Goal: Task Accomplishment & Management: Use online tool/utility

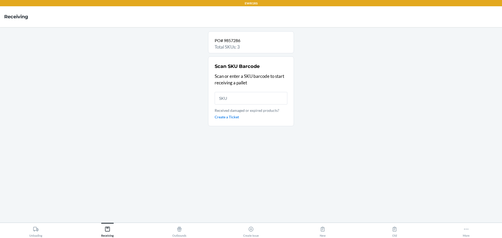
click at [244, 100] on input "text" at bounding box center [251, 98] width 73 height 13
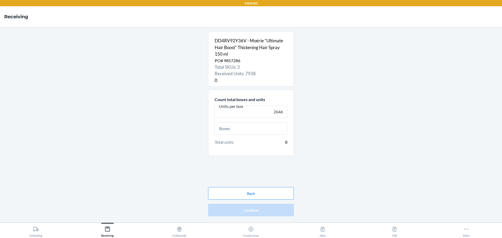
type input "2646"
click at [261, 132] on input "text" at bounding box center [251, 128] width 73 height 13
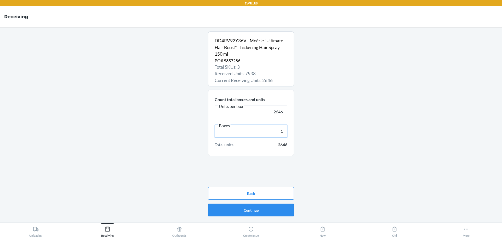
type input "1"
click at [286, 210] on button "Continue" at bounding box center [251, 210] width 86 height 13
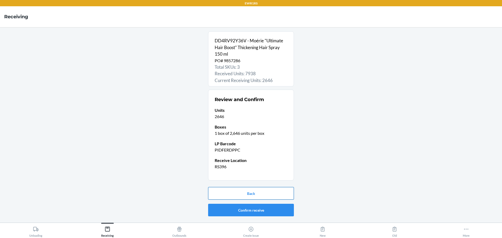
click at [255, 193] on button "Back" at bounding box center [251, 193] width 86 height 13
click at [244, 207] on button "Confirm receive" at bounding box center [251, 210] width 86 height 13
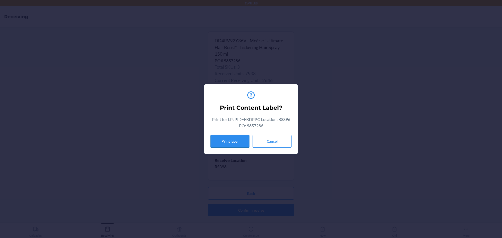
click at [228, 147] on button "Print label" at bounding box center [229, 141] width 39 height 13
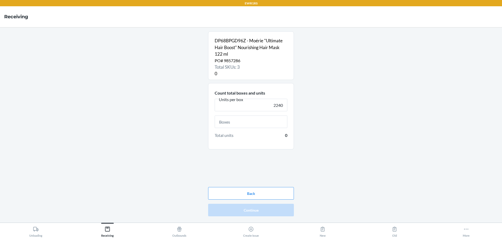
type input "2240"
click at [244, 121] on input "text" at bounding box center [251, 122] width 73 height 13
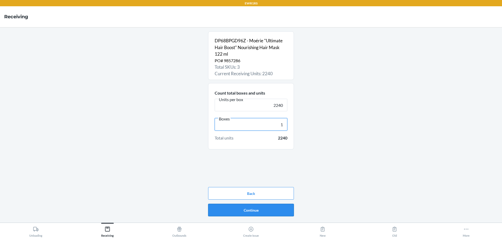
type input "1"
click at [284, 213] on button "Continue" at bounding box center [251, 210] width 86 height 13
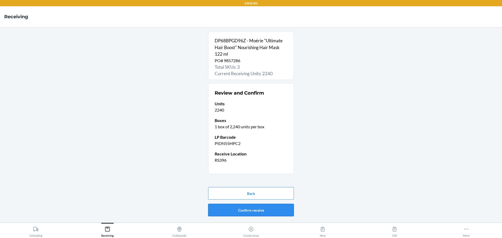
click at [281, 215] on button "Confirm receive" at bounding box center [251, 210] width 86 height 13
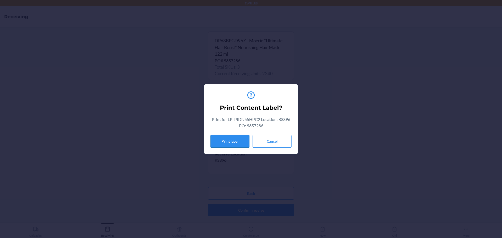
click at [234, 145] on button "Print label" at bounding box center [229, 141] width 39 height 13
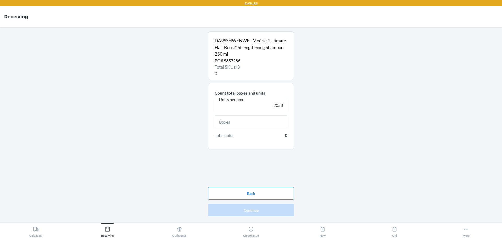
type input "2058"
click at [230, 120] on input "text" at bounding box center [251, 122] width 73 height 13
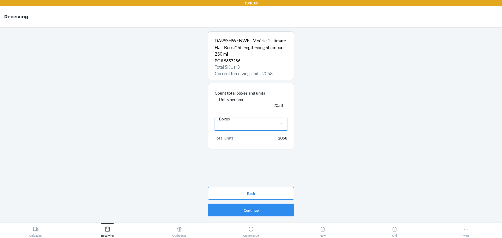
type input "1"
click at [263, 211] on button "Continue" at bounding box center [251, 210] width 86 height 13
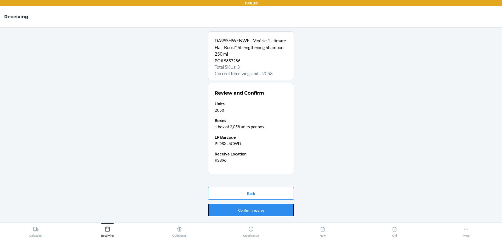
click at [263, 211] on button "Confirm receive" at bounding box center [251, 210] width 86 height 13
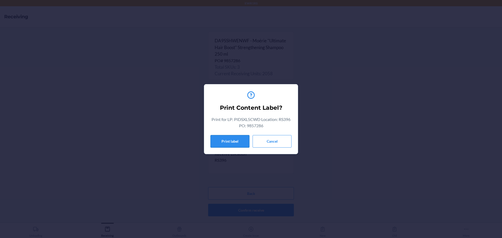
click at [230, 144] on button "Print label" at bounding box center [229, 141] width 39 height 13
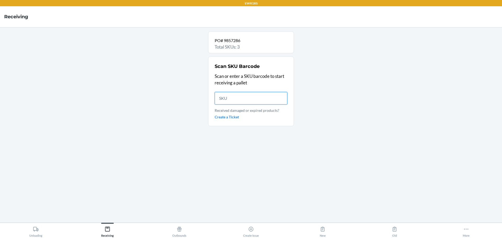
click at [255, 99] on input "text" at bounding box center [251, 98] width 73 height 13
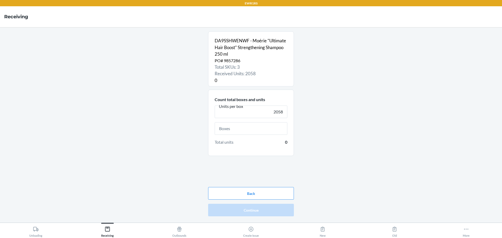
type input "2058"
click at [279, 126] on input "text" at bounding box center [251, 128] width 73 height 13
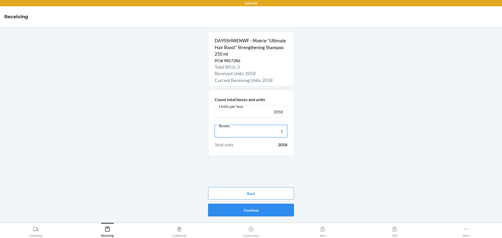
type input "1"
click at [286, 209] on button "Continue" at bounding box center [251, 210] width 86 height 13
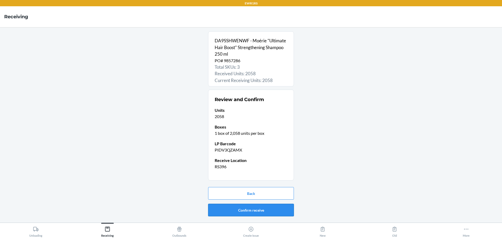
click at [285, 209] on button "Confirm receive" at bounding box center [251, 210] width 86 height 13
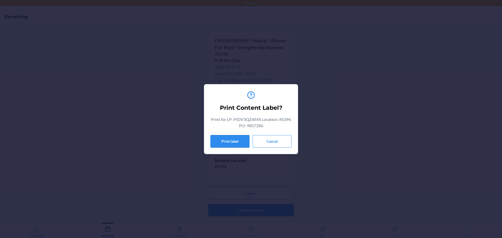
click at [232, 145] on button "Print label" at bounding box center [229, 141] width 39 height 13
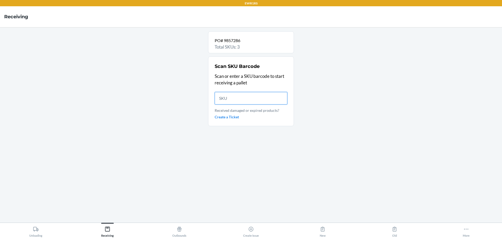
click at [255, 95] on input "text" at bounding box center [251, 98] width 73 height 13
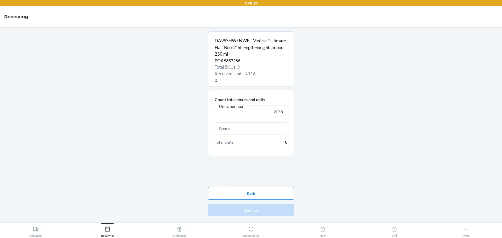
type input "2058"
click at [261, 128] on input "text" at bounding box center [251, 128] width 73 height 13
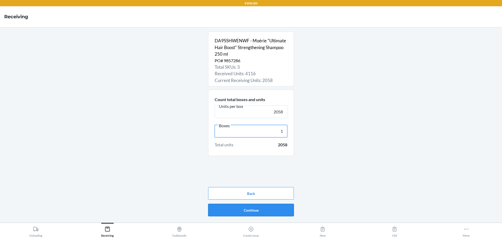
type input "1"
click at [279, 214] on button "Continue" at bounding box center [251, 210] width 86 height 13
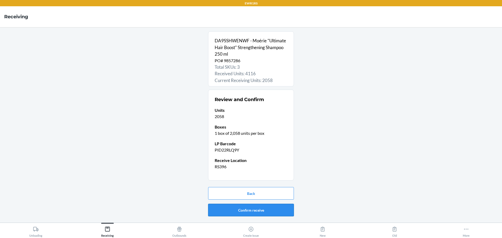
click at [261, 212] on button "Confirm receive" at bounding box center [251, 210] width 86 height 13
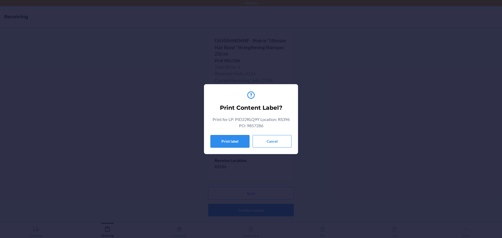
click at [226, 147] on button "Print label" at bounding box center [229, 141] width 39 height 13
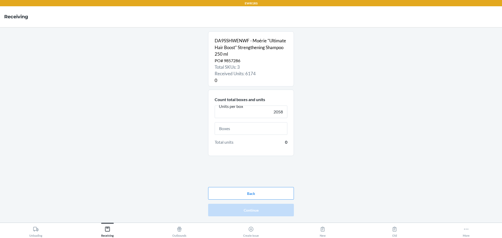
type input "2058"
click at [246, 134] on input "text" at bounding box center [251, 128] width 73 height 13
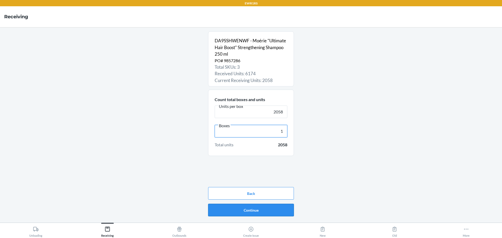
type input "1"
click at [266, 212] on button "Continue" at bounding box center [251, 210] width 86 height 13
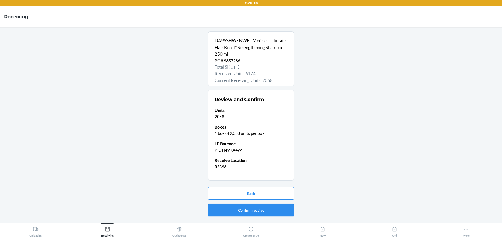
click at [267, 213] on button "Confirm receive" at bounding box center [251, 210] width 86 height 13
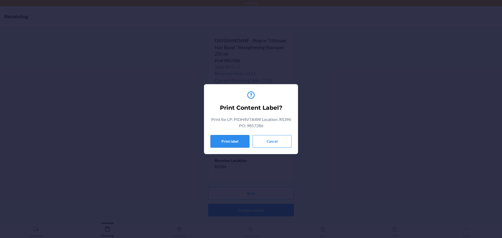
click at [238, 144] on button "Print label" at bounding box center [229, 141] width 39 height 13
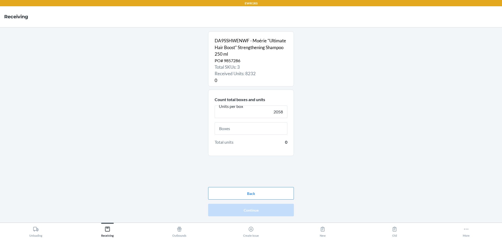
type input "2058"
click at [259, 128] on input "text" at bounding box center [251, 128] width 73 height 13
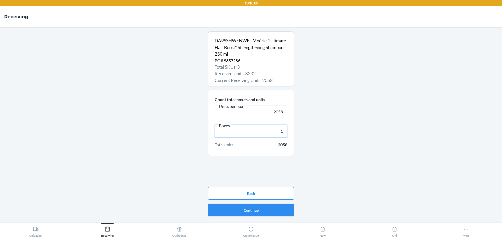
type input "1"
click at [276, 211] on button "Continue" at bounding box center [251, 210] width 86 height 13
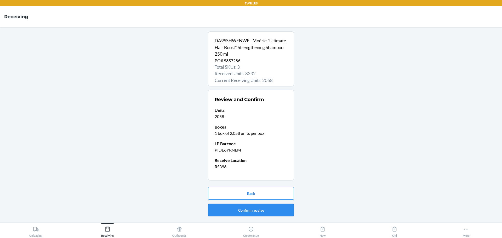
click at [249, 208] on button "Confirm receive" at bounding box center [251, 210] width 86 height 13
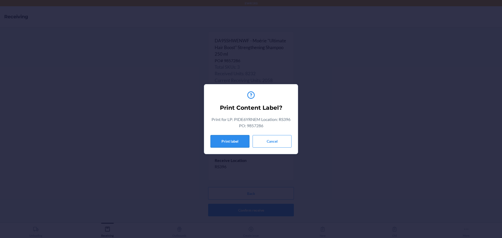
click at [230, 144] on button "Print label" at bounding box center [229, 141] width 39 height 13
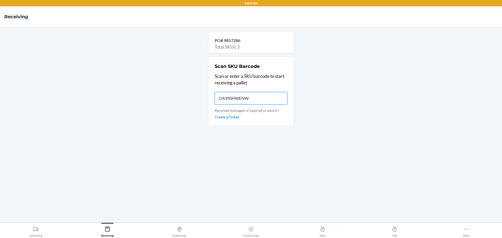
type input "DA9SSHWENWF"
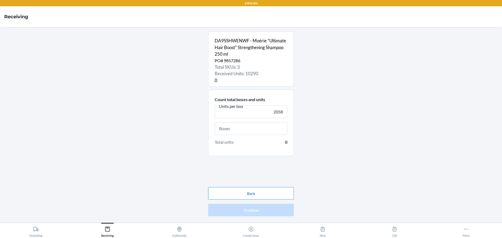
type input "2058"
drag, startPoint x: 252, startPoint y: 131, endPoint x: 240, endPoint y: 134, distance: 12.2
click at [252, 131] on input "text" at bounding box center [251, 128] width 73 height 13
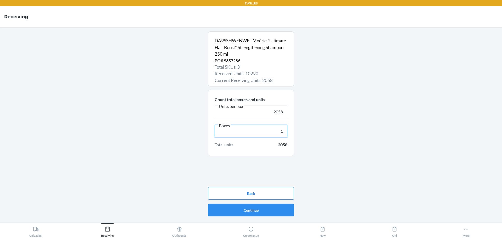
type input "1"
click at [268, 211] on button "Continue" at bounding box center [251, 210] width 86 height 13
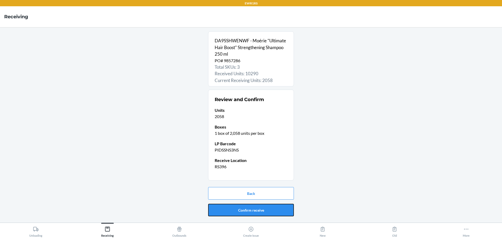
click at [268, 211] on button "Confirm receive" at bounding box center [251, 210] width 86 height 13
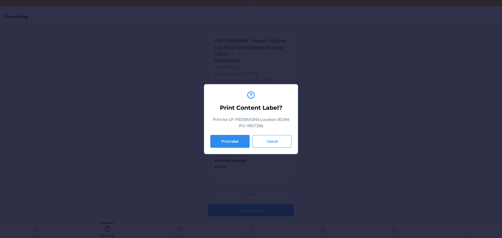
click at [236, 145] on button "Print label" at bounding box center [229, 141] width 39 height 13
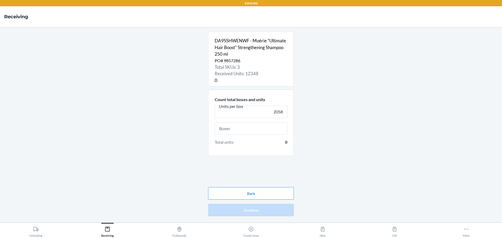
type input "2058"
click at [251, 133] on input "text" at bounding box center [251, 128] width 73 height 13
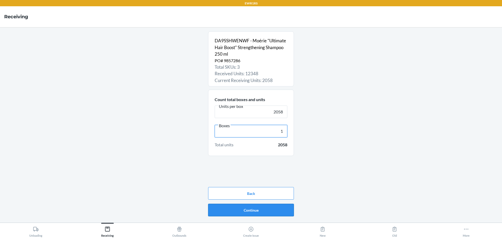
type input "1"
click at [270, 213] on button "Continue" at bounding box center [251, 210] width 86 height 13
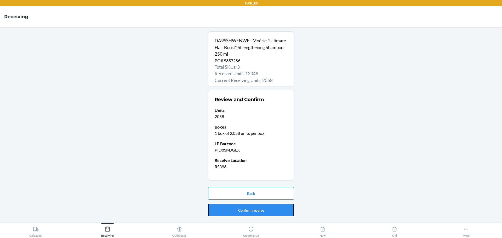
click at [269, 213] on button "Confirm receive" at bounding box center [251, 210] width 86 height 13
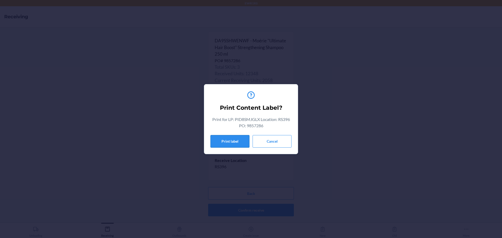
click at [248, 145] on button "Print label" at bounding box center [229, 141] width 39 height 13
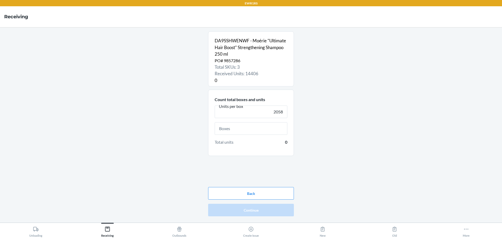
type input "2058"
click at [262, 132] on input "text" at bounding box center [251, 128] width 73 height 13
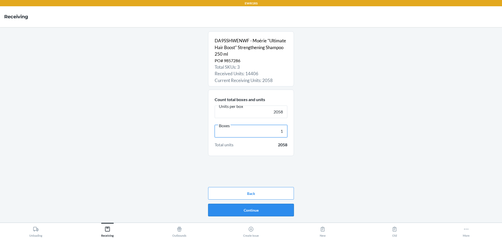
type input "1"
click at [283, 209] on button "Continue" at bounding box center [251, 210] width 86 height 13
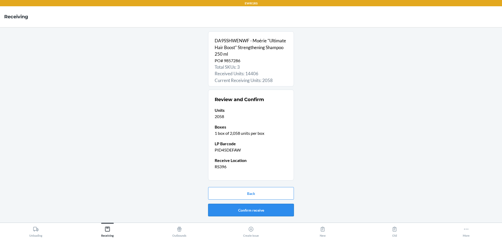
click at [265, 213] on button "Confirm receive" at bounding box center [251, 210] width 86 height 13
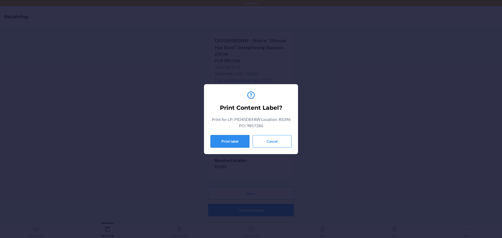
click at [221, 138] on button "Print label" at bounding box center [229, 141] width 39 height 13
